Goal: Task Accomplishment & Management: Manage account settings

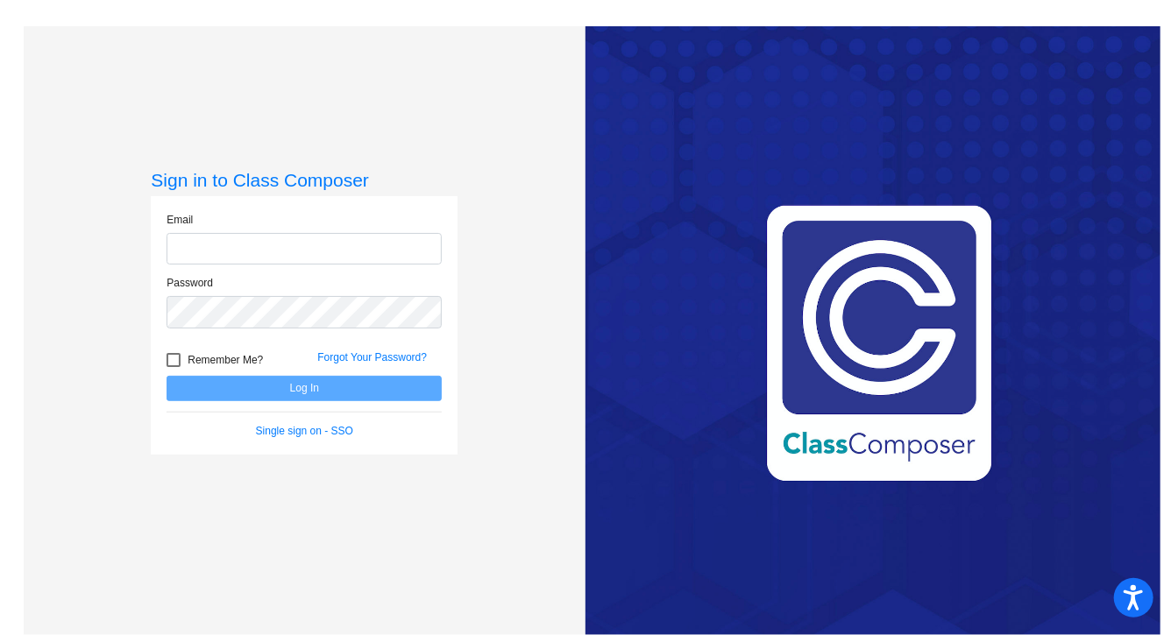
type input "[EMAIL_ADDRESS][DOMAIN_NAME]"
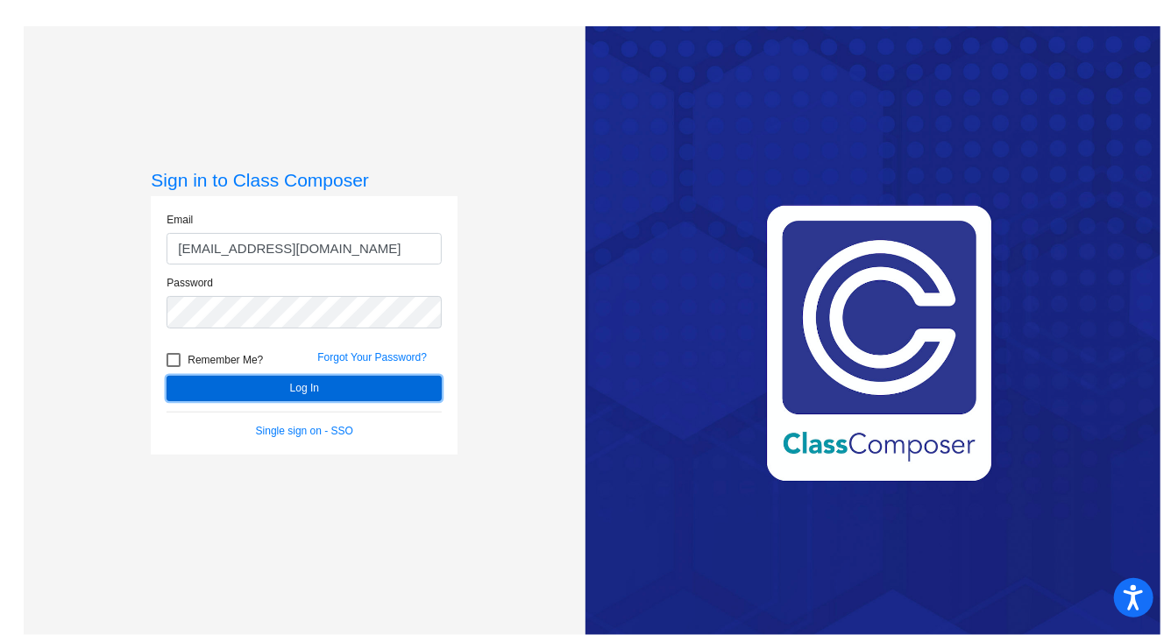
click at [257, 394] on button "Log In" at bounding box center [304, 388] width 275 height 25
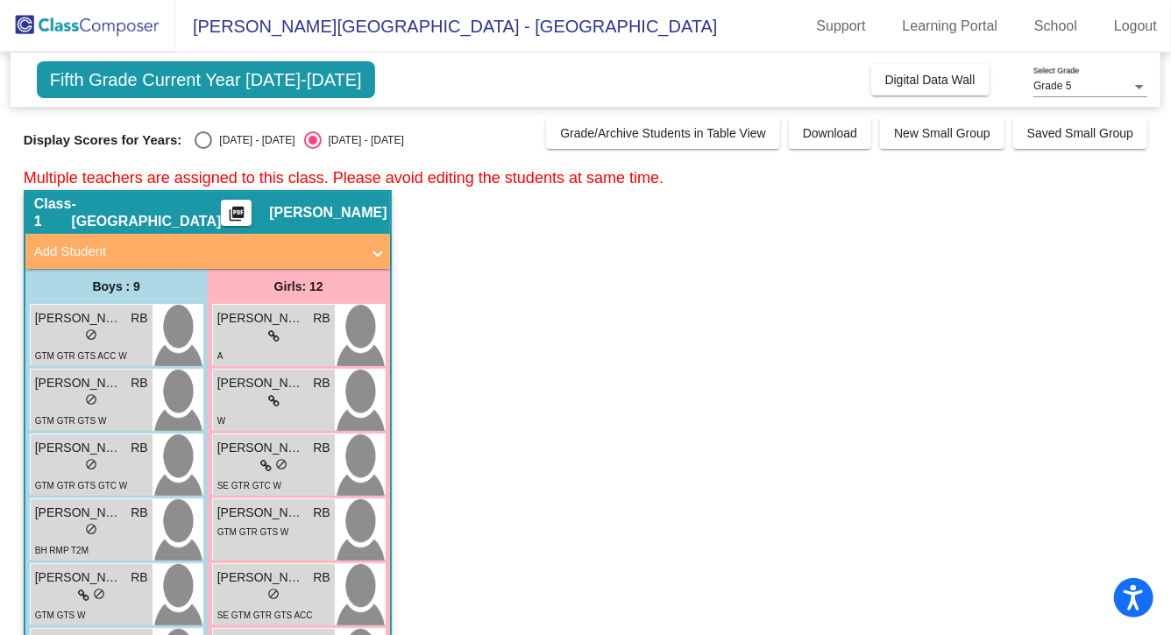
click at [202, 142] on div "Select an option" at bounding box center [204, 140] width 18 height 18
click at [202, 149] on input "[DATE] - [DATE]" at bounding box center [202, 149] width 1 height 1
radio input "true"
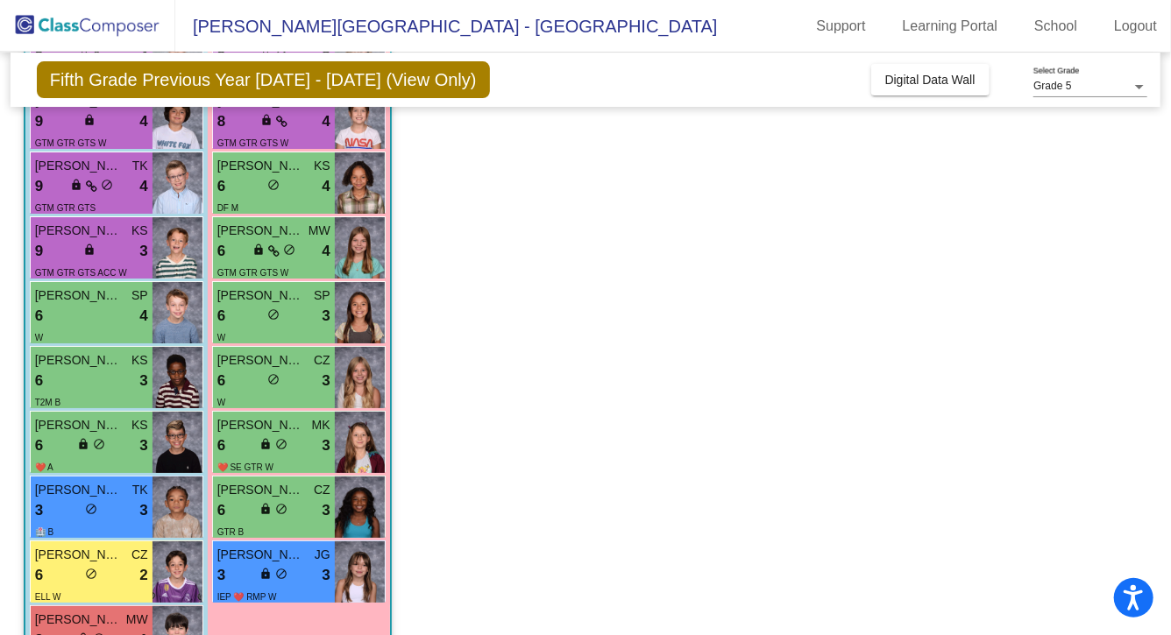
scroll to position [3057, 0]
